Goal: Information Seeking & Learning: Learn about a topic

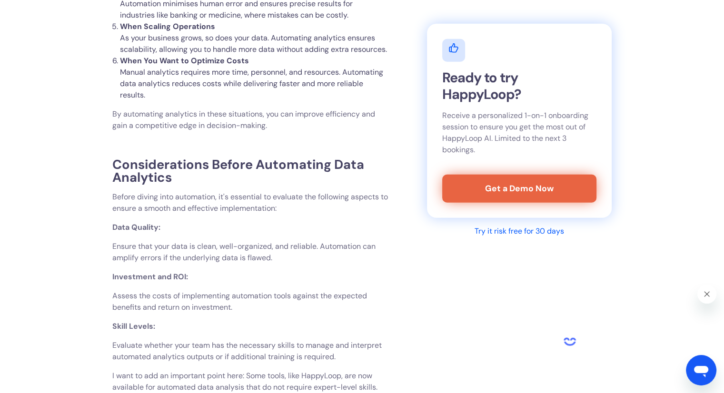
scroll to position [2570, 0]
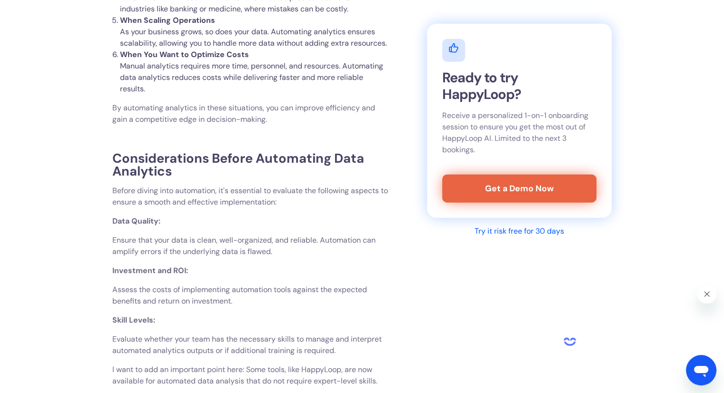
drag, startPoint x: 136, startPoint y: 248, endPoint x: 285, endPoint y: 260, distance: 149.4
click at [188, 288] on p "Assess the costs of implementing automation tools against the expected benefits…" at bounding box center [250, 295] width 277 height 23
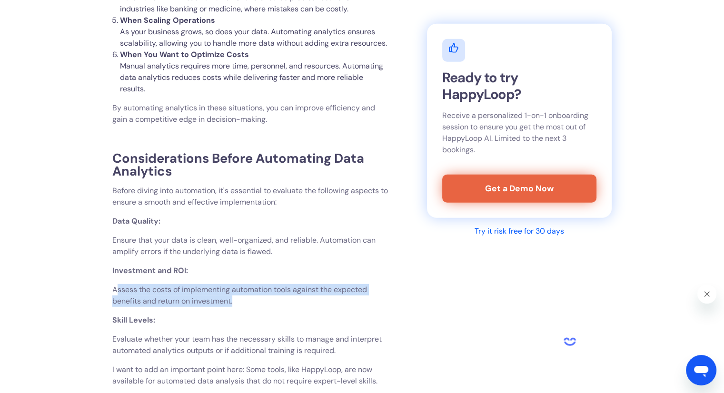
drag, startPoint x: 119, startPoint y: 290, endPoint x: 249, endPoint y: 306, distance: 131.4
click at [249, 306] on p "Assess the costs of implementing automation tools against the expected benefits…" at bounding box center [250, 295] width 277 height 23
click at [146, 292] on p "Assess the costs of implementing automation tools against the expected benefits…" at bounding box center [250, 295] width 277 height 23
drag, startPoint x: 111, startPoint y: 289, endPoint x: 250, endPoint y: 298, distance: 139.7
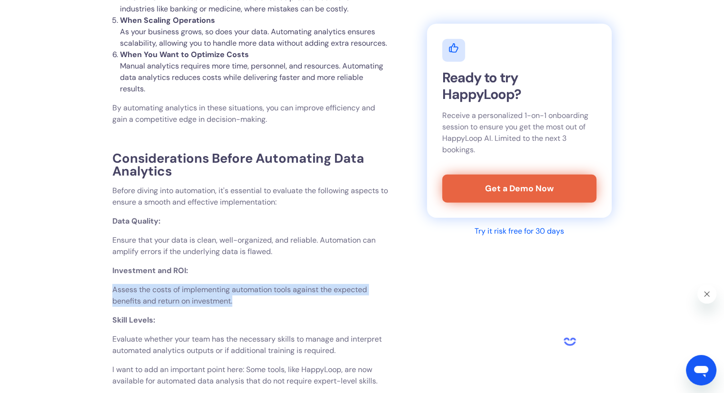
click at [188, 298] on p "Assess the costs of implementing automation tools against the expected benefits…" at bounding box center [250, 295] width 277 height 23
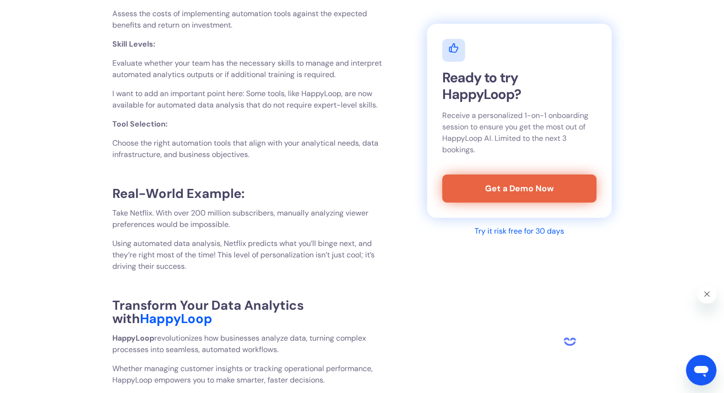
scroll to position [2998, 0]
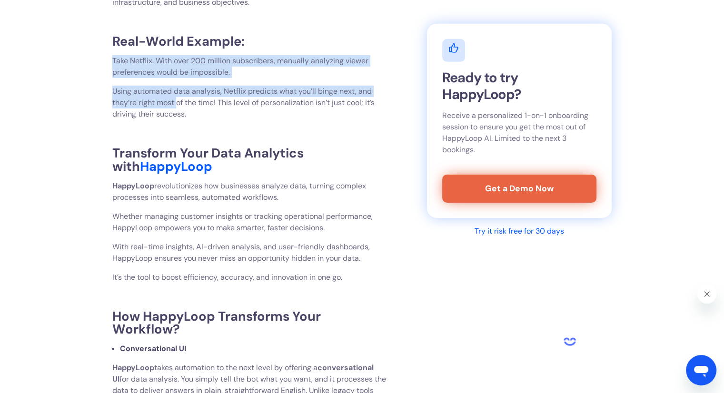
drag, startPoint x: 114, startPoint y: 59, endPoint x: 183, endPoint y: 118, distance: 90.6
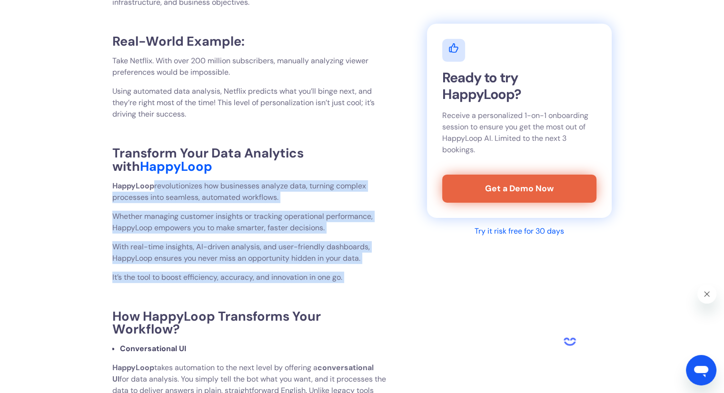
drag, startPoint x: 154, startPoint y: 184, endPoint x: 343, endPoint y: 289, distance: 216.2
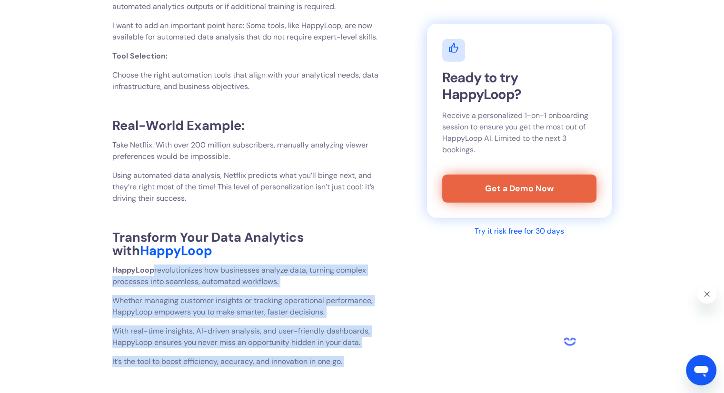
scroll to position [2808, 0]
